Goal: Information Seeking & Learning: Find specific page/section

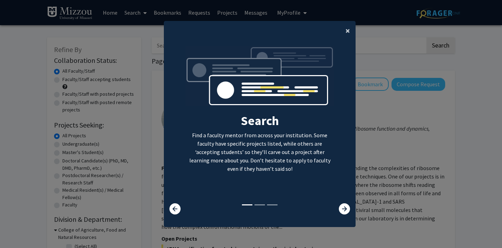
click at [348, 33] on span "×" at bounding box center [348, 30] width 5 height 11
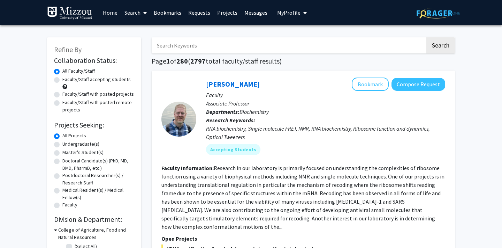
click at [297, 13] on span "My Profile" at bounding box center [288, 12] width 23 height 7
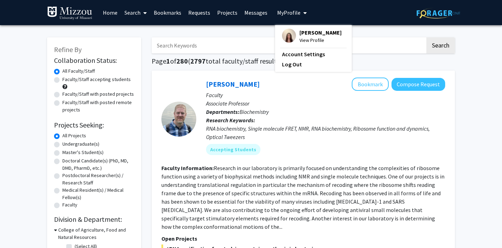
click at [305, 32] on span "[PERSON_NAME]" at bounding box center [321, 33] width 42 height 8
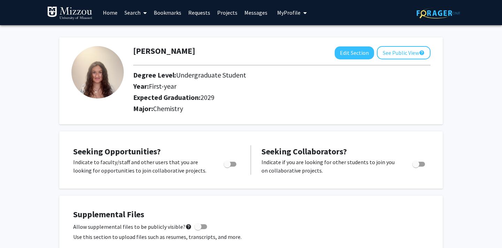
click at [129, 13] on link "Search" at bounding box center [135, 12] width 29 height 24
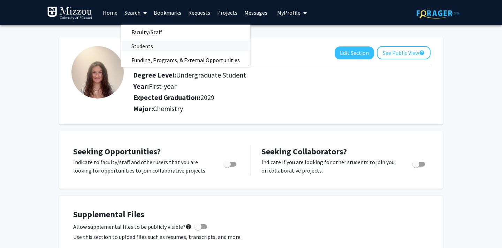
click at [143, 45] on span "Students" at bounding box center [142, 46] width 43 height 14
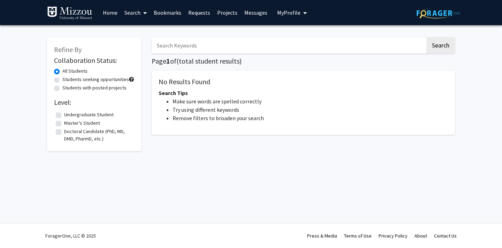
click at [170, 51] on input "Search Keywords" at bounding box center [289, 45] width 274 height 16
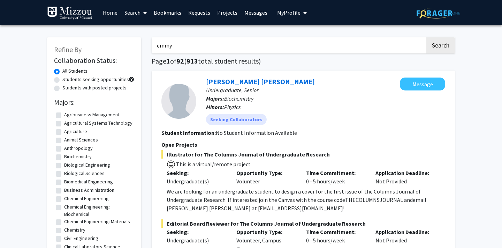
click at [427, 37] on button "Search" at bounding box center [441, 45] width 29 height 16
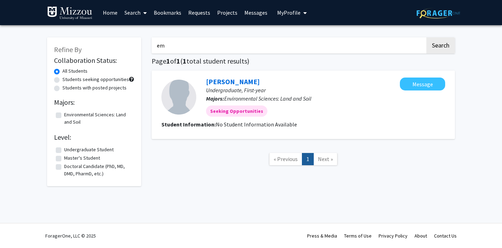
type input "e"
click at [113, 16] on link "Home" at bounding box center [110, 12] width 22 height 24
